Goal: Check status: Check status

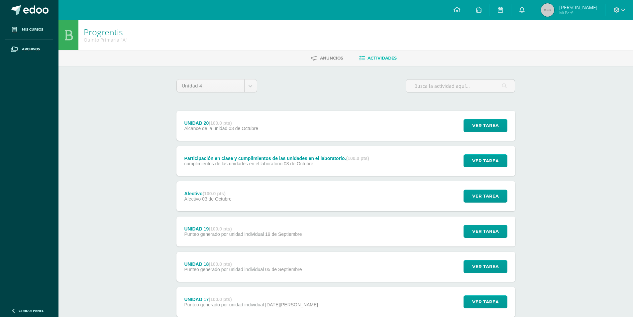
click at [566, 8] on span "[PERSON_NAME] Mi Perfil" at bounding box center [568, 9] width 59 height 13
click at [554, 14] on img at bounding box center [547, 9] width 13 height 13
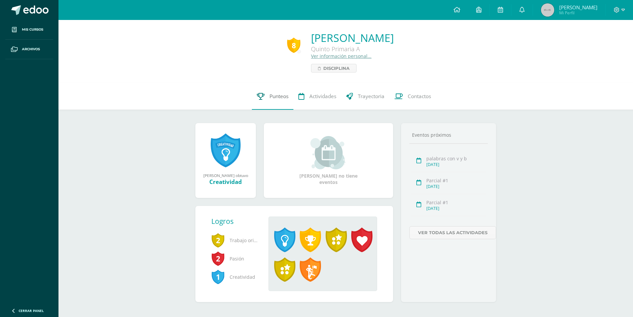
click at [273, 97] on span "Punteos" at bounding box center [278, 96] width 19 height 7
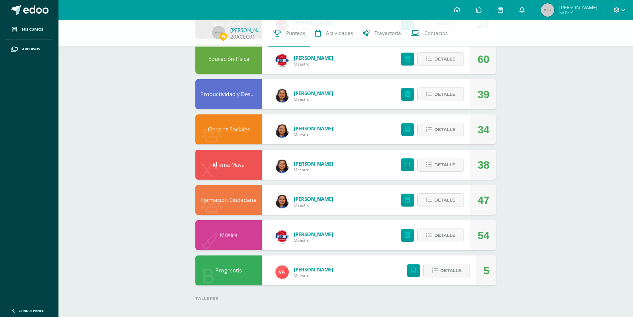
scroll to position [312, 0]
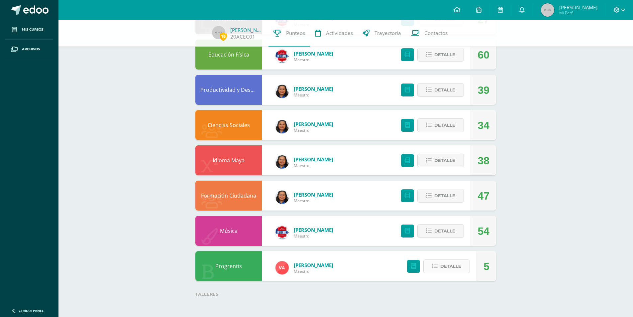
click at [443, 264] on span "Detalle" at bounding box center [450, 266] width 21 height 12
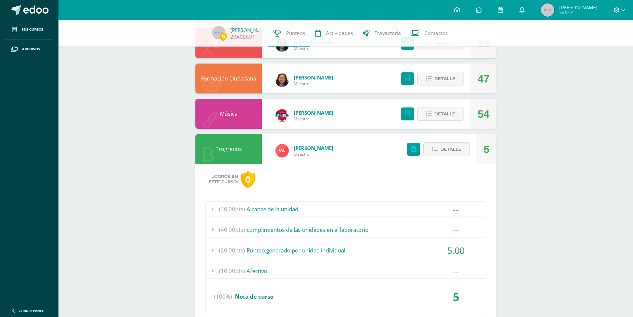
scroll to position [444, 0]
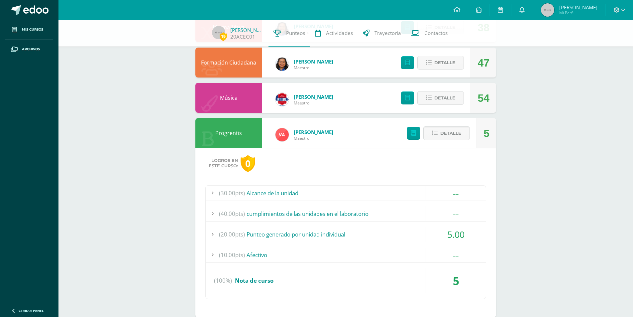
click at [262, 251] on div "(10.00pts) Afectivo" at bounding box center [346, 254] width 280 height 15
